Goal: Task Accomplishment & Management: Manage account settings

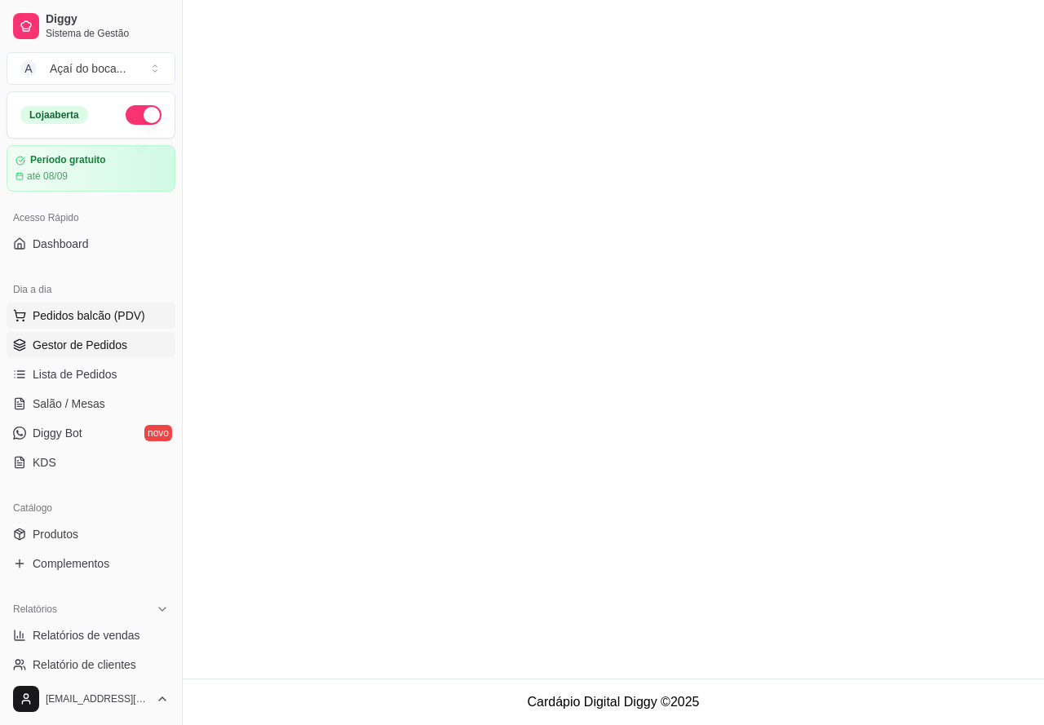
drag, startPoint x: 78, startPoint y: 311, endPoint x: 84, endPoint y: 305, distance: 8.7
click at [78, 311] on span "Pedidos balcão (PDV)" at bounding box center [89, 315] width 113 height 16
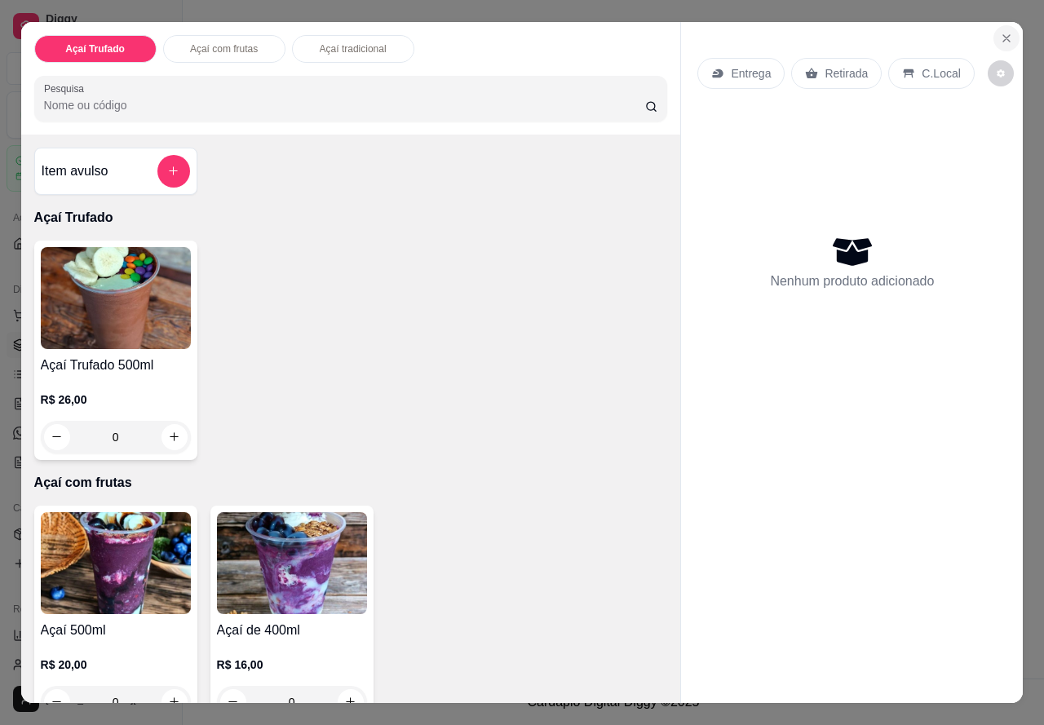
click at [1001, 32] on icon "Close" at bounding box center [1006, 38] width 13 height 13
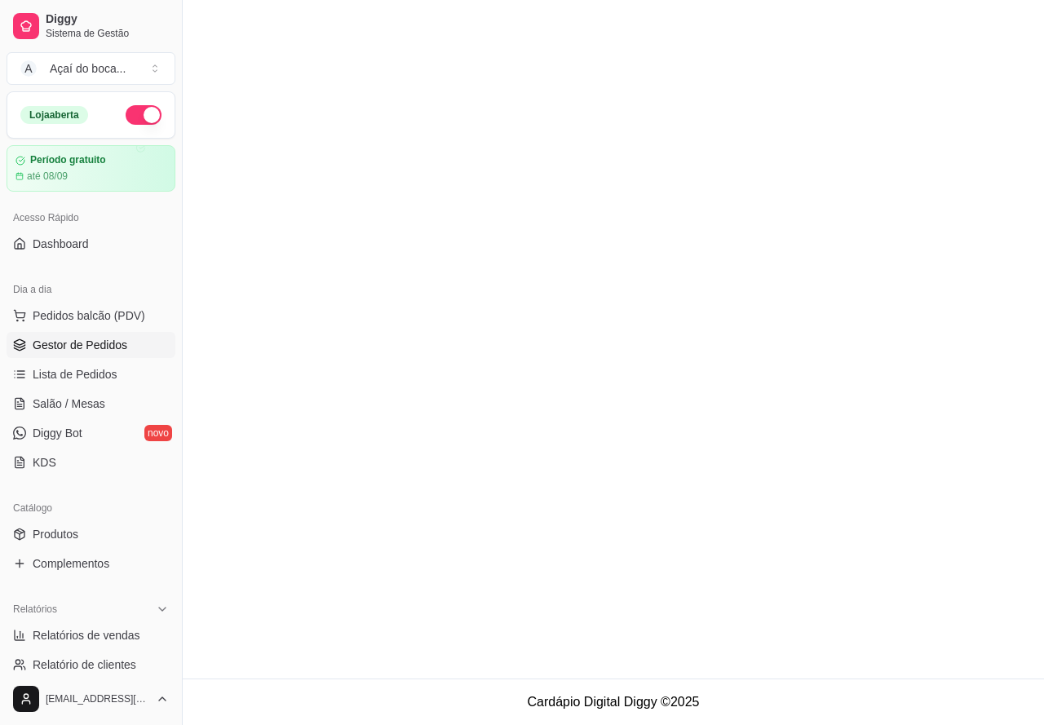
click at [78, 351] on span "Gestor de Pedidos" at bounding box center [80, 345] width 95 height 16
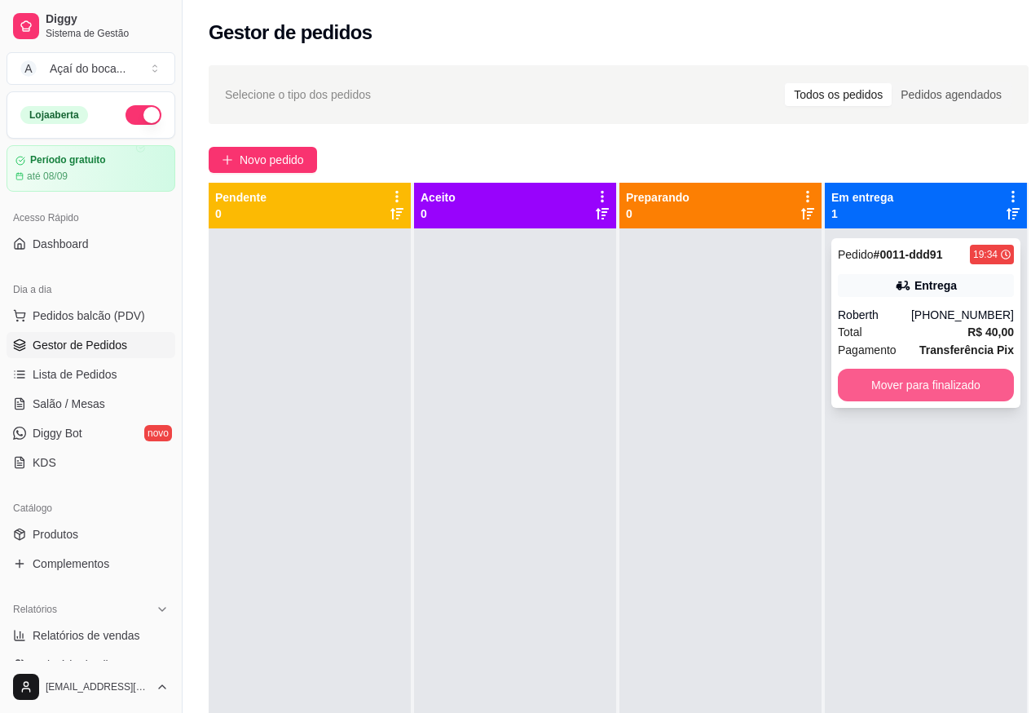
click at [907, 395] on button "Mover para finalizado" at bounding box center [926, 385] width 176 height 33
